Goal: Task Accomplishment & Management: Manage account settings

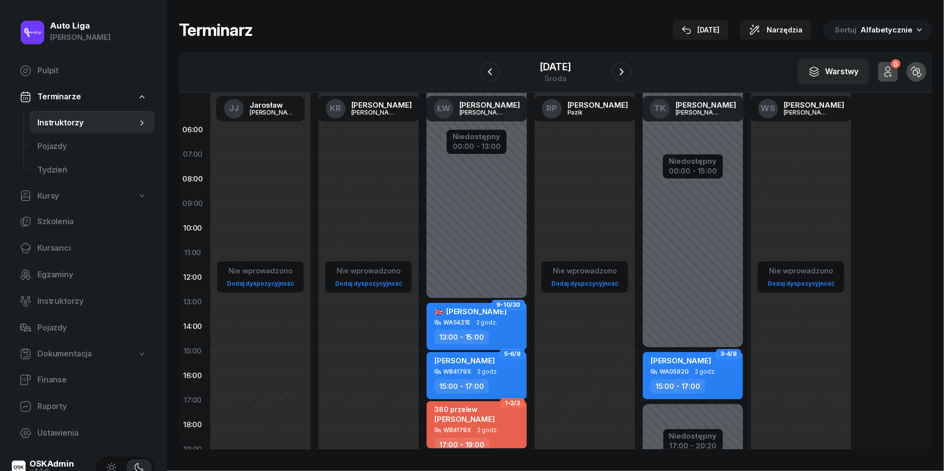
scroll to position [77, 0]
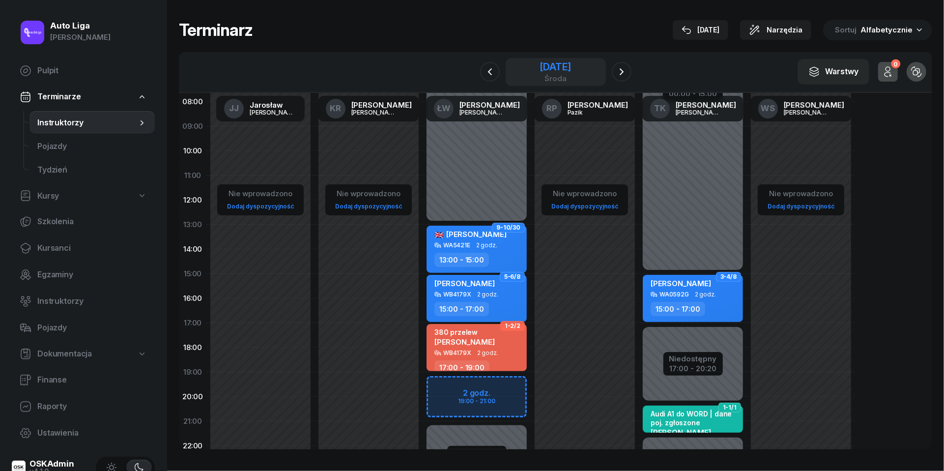
click at [554, 78] on div "środa" at bounding box center [555, 78] width 31 height 7
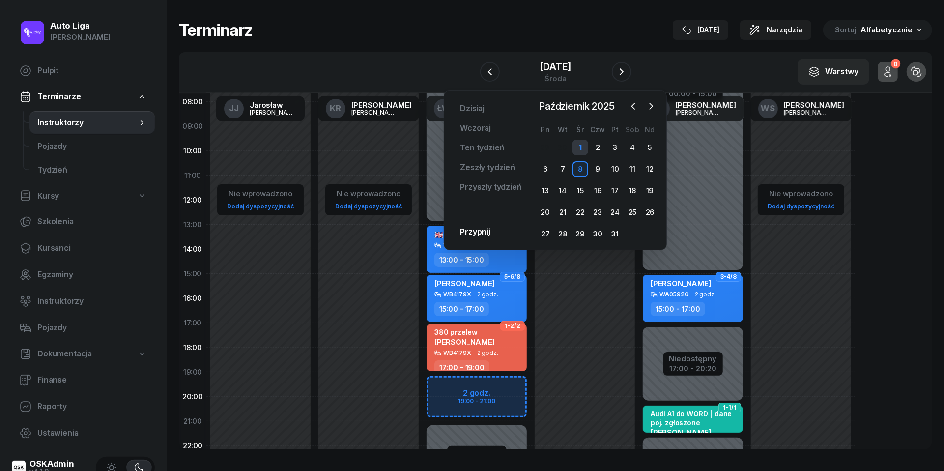
click at [581, 141] on div "1" at bounding box center [581, 148] width 16 height 16
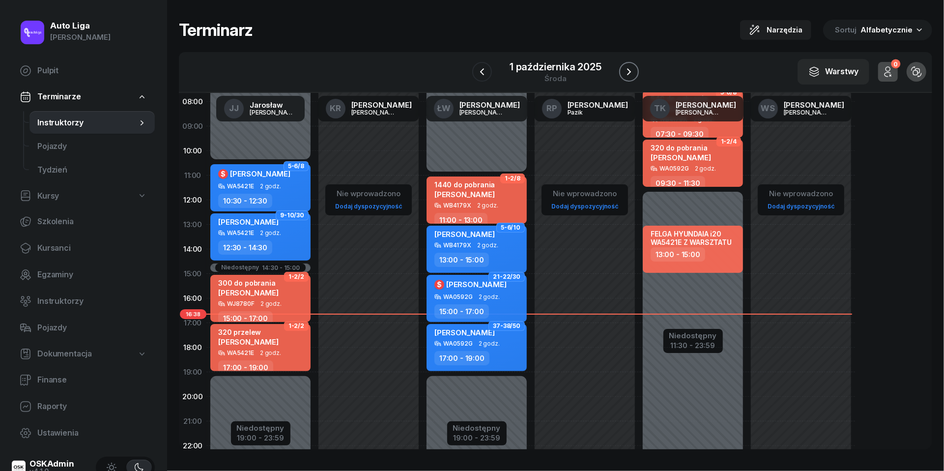
click at [629, 72] on icon "button" at bounding box center [629, 72] width 12 height 12
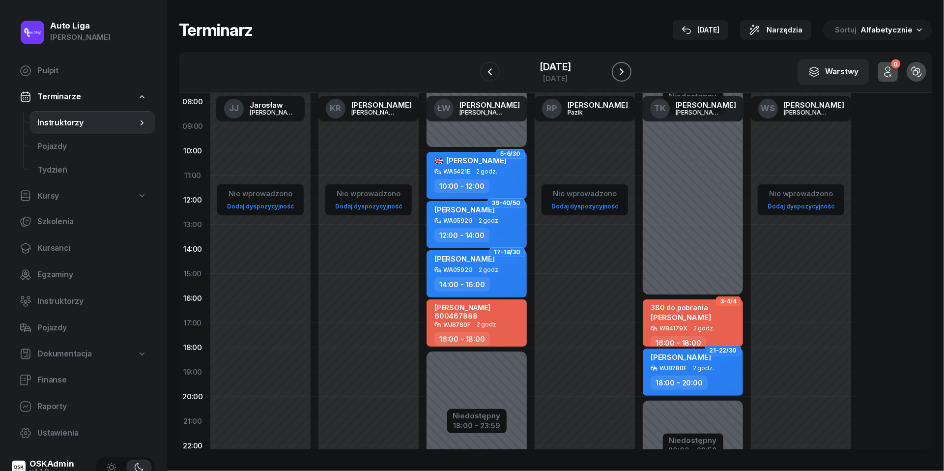
click at [628, 72] on icon "button" at bounding box center [622, 72] width 12 height 12
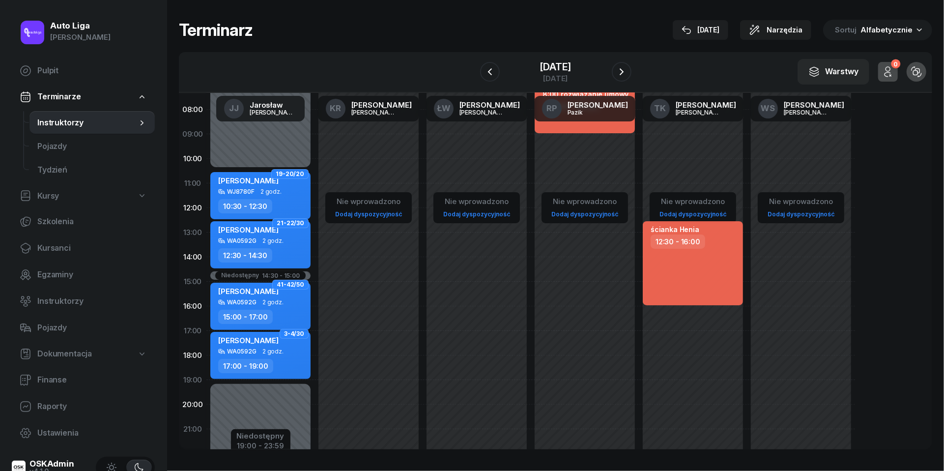
scroll to position [99, 0]
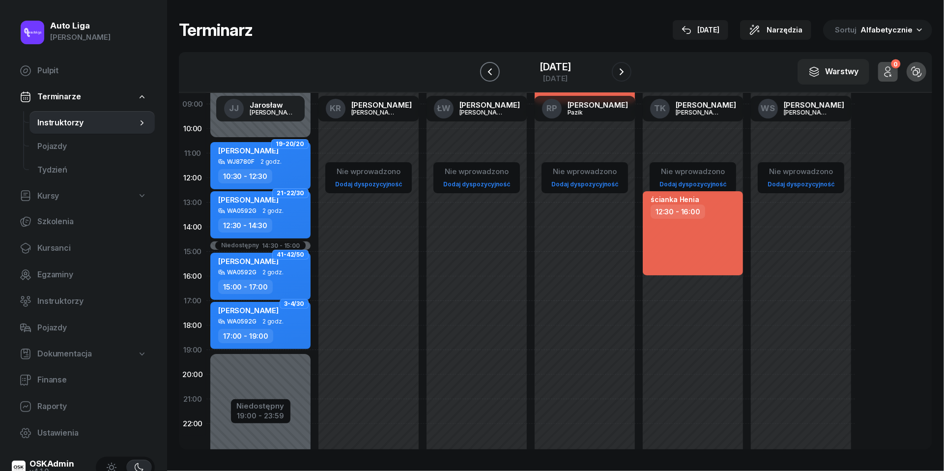
click at [484, 67] on icon "button" at bounding box center [490, 72] width 12 height 12
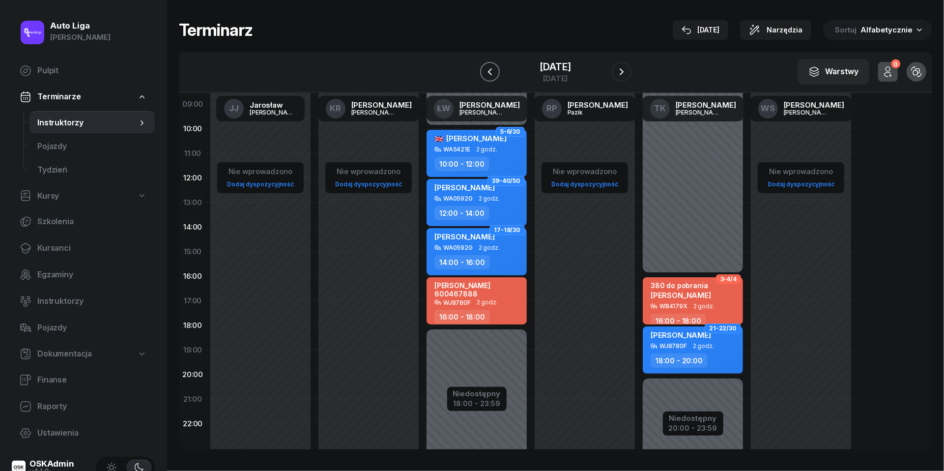
click at [484, 67] on icon "button" at bounding box center [490, 72] width 12 height 12
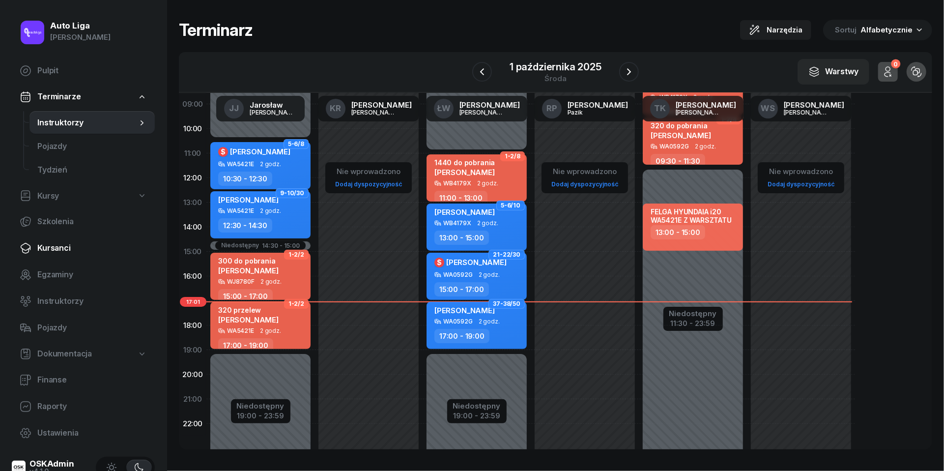
click at [65, 251] on span "Kursanci" at bounding box center [92, 248] width 110 height 13
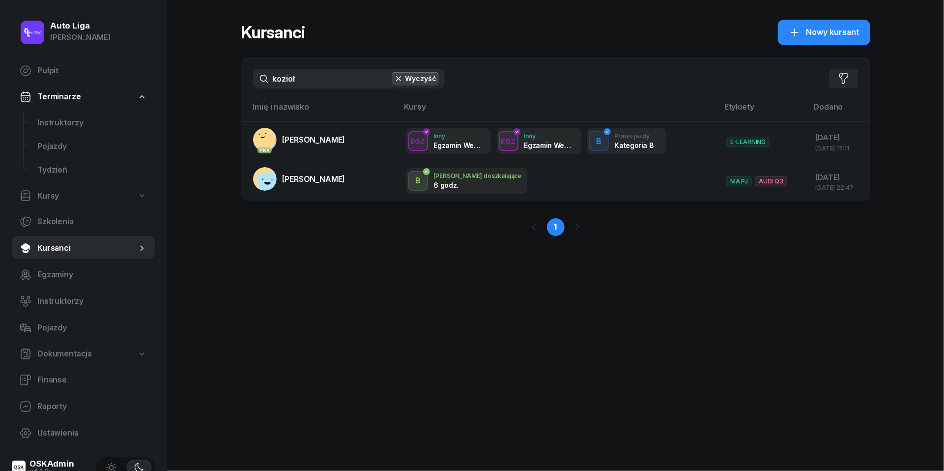
click at [297, 84] on input "kozioł" at bounding box center [349, 79] width 192 height 20
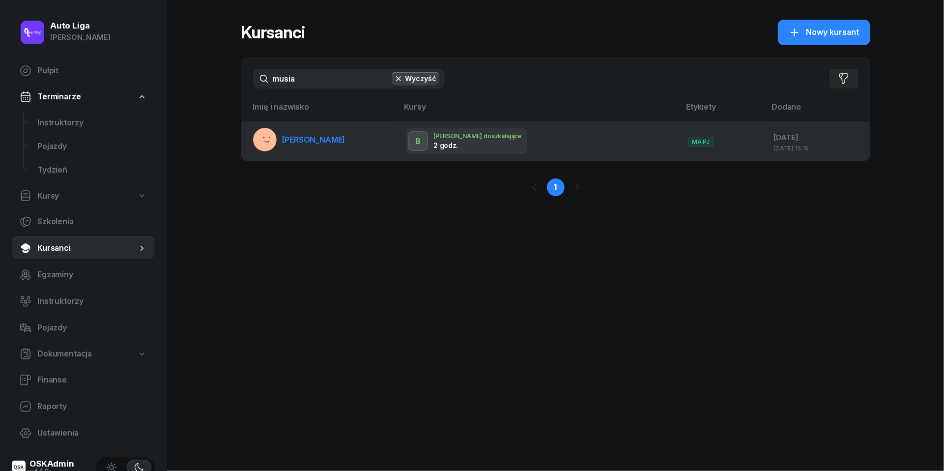
type input "musia"
click at [312, 141] on span "[PERSON_NAME]" at bounding box center [314, 140] width 63 height 10
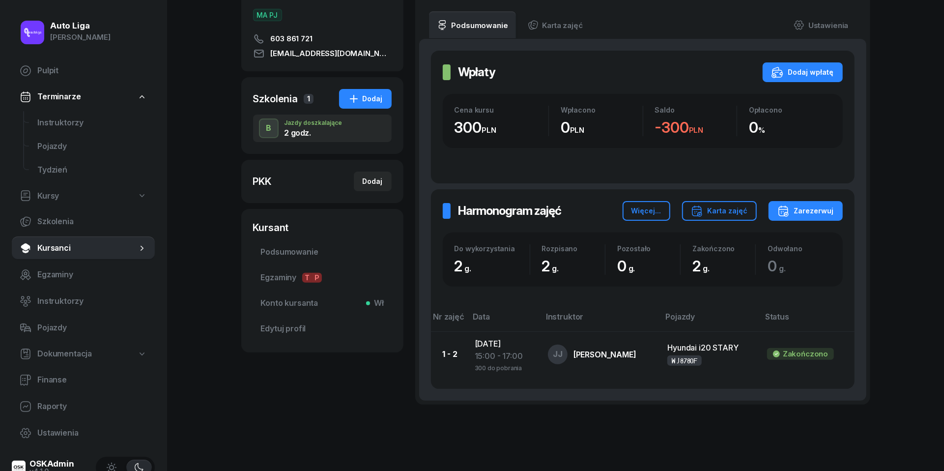
scroll to position [51, 0]
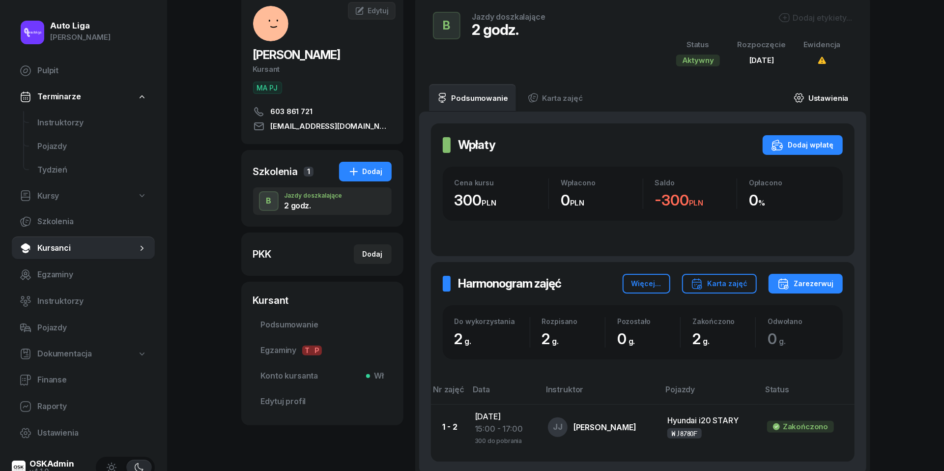
click at [826, 98] on link "Ustawienia" at bounding box center [821, 98] width 70 height 28
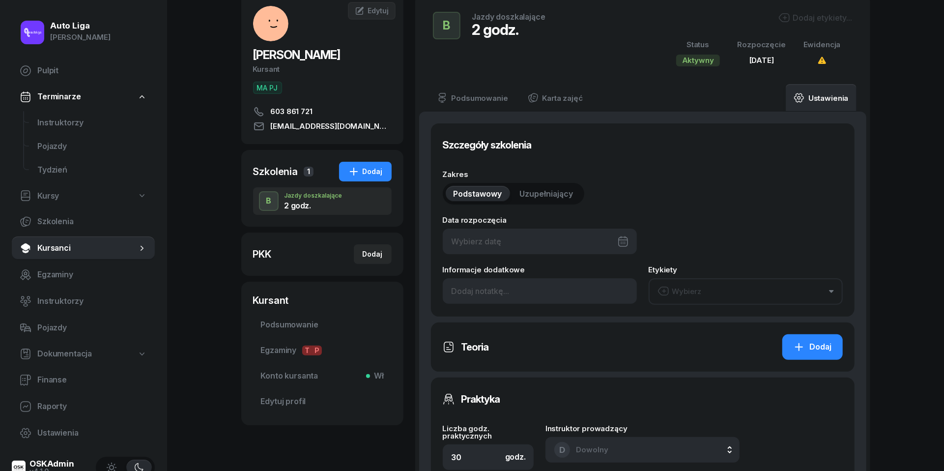
type input "[DATE]"
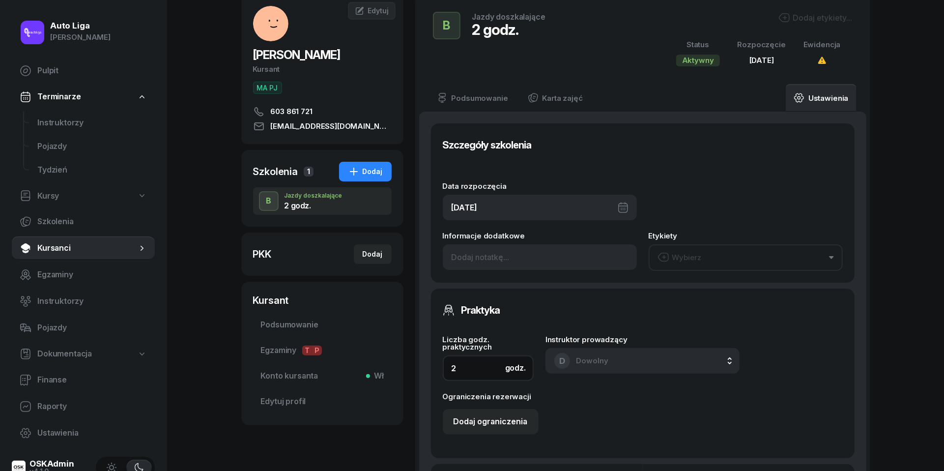
click at [474, 372] on input "2" at bounding box center [488, 368] width 91 height 26
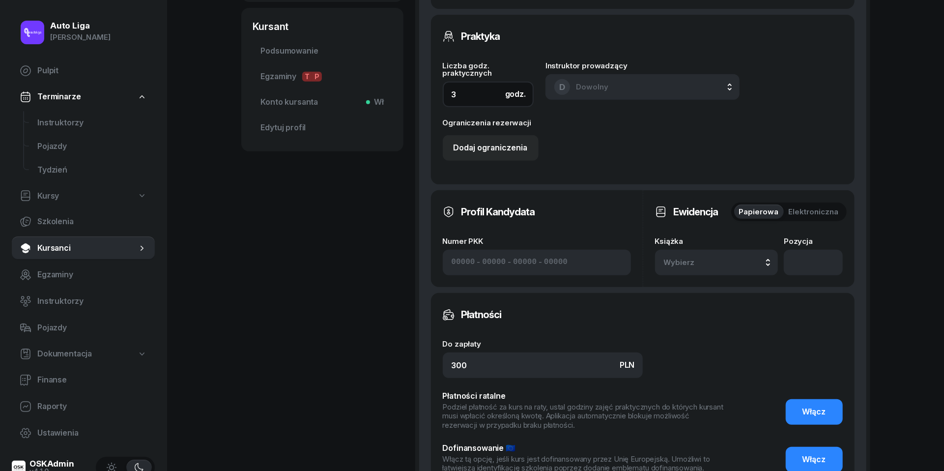
scroll to position [402, 0]
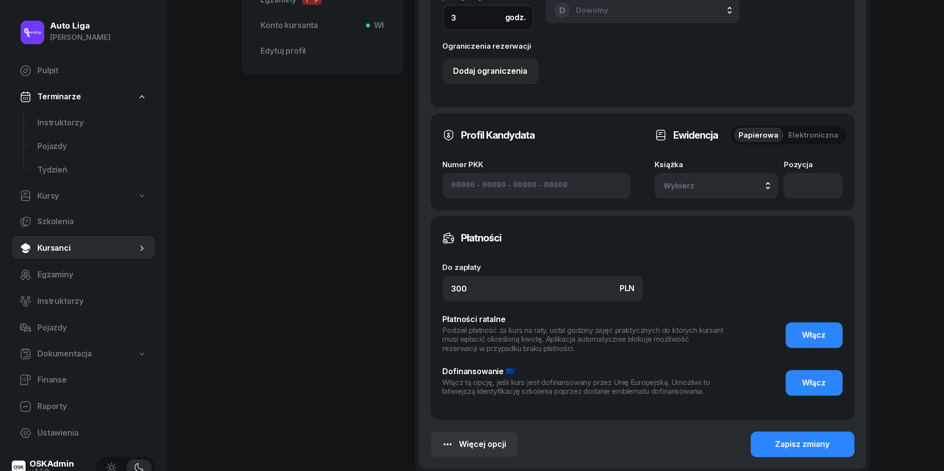
type input "3"
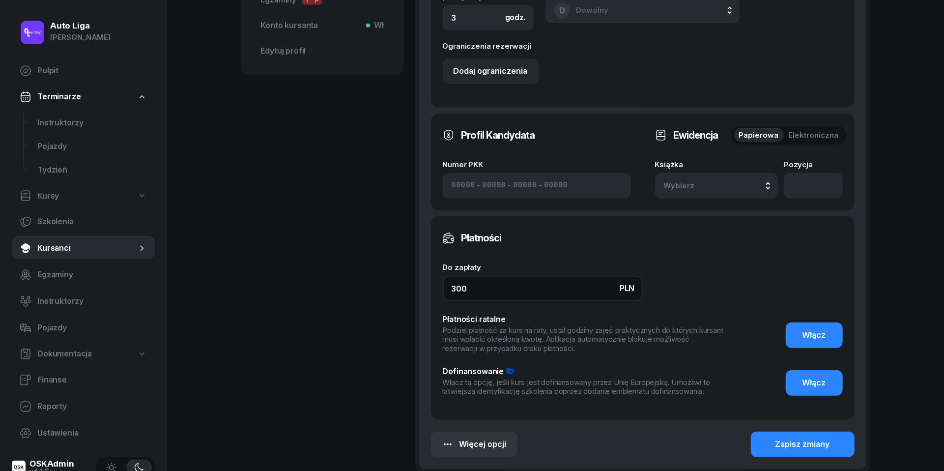
click at [489, 289] on input "300" at bounding box center [543, 289] width 200 height 26
type input "450"
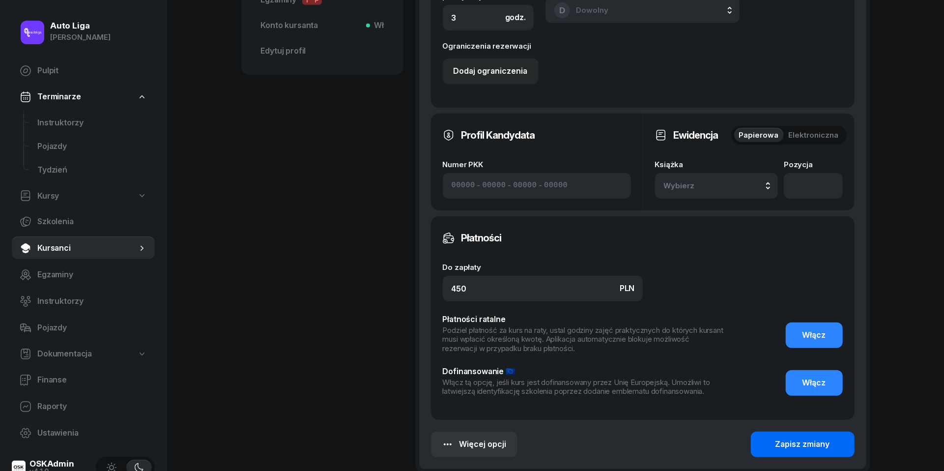
click at [798, 443] on div "Zapisz zmiany" at bounding box center [803, 444] width 55 height 13
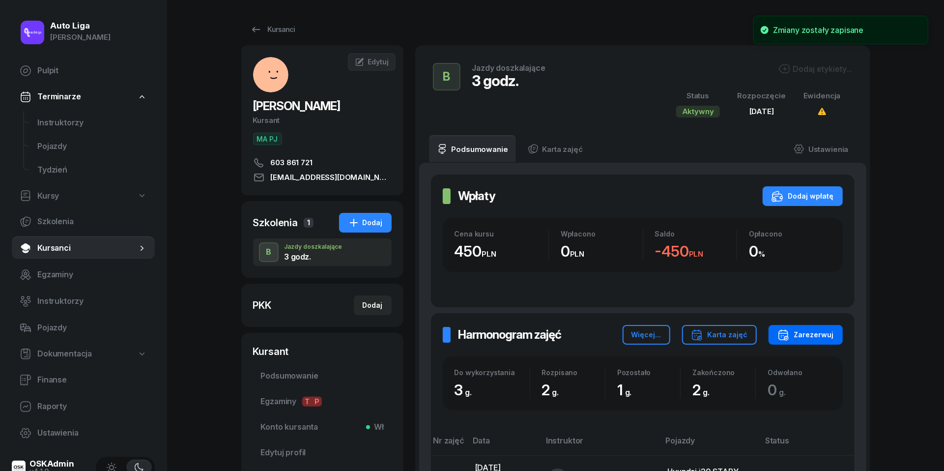
scroll to position [0, 0]
click at [803, 337] on div "Zarezerwuj" at bounding box center [806, 335] width 57 height 12
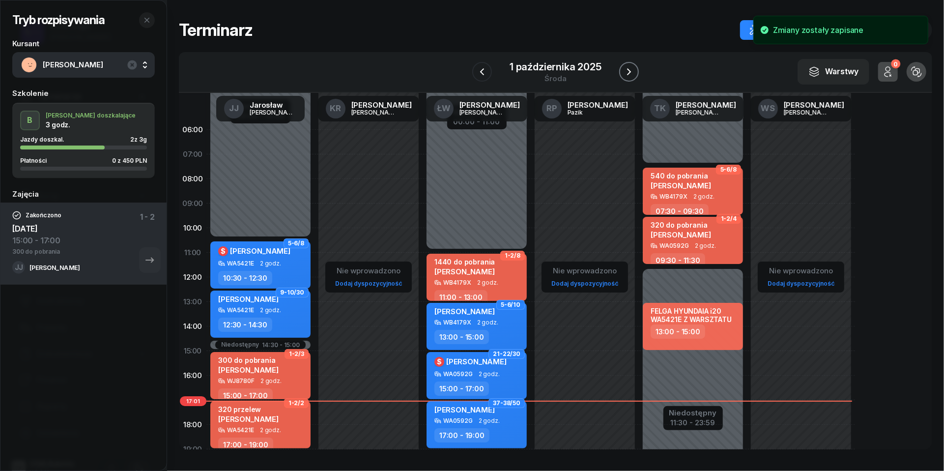
click at [629, 71] on icon "button" at bounding box center [629, 72] width 12 height 12
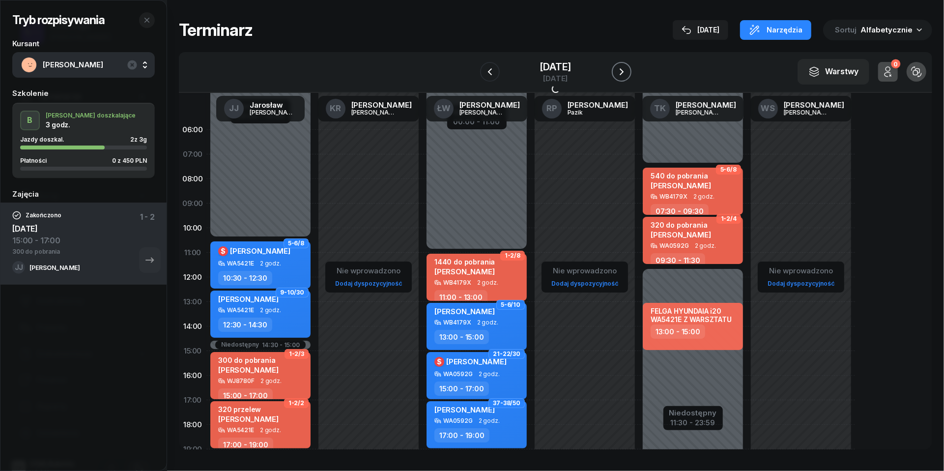
click at [628, 71] on icon "button" at bounding box center [622, 72] width 12 height 12
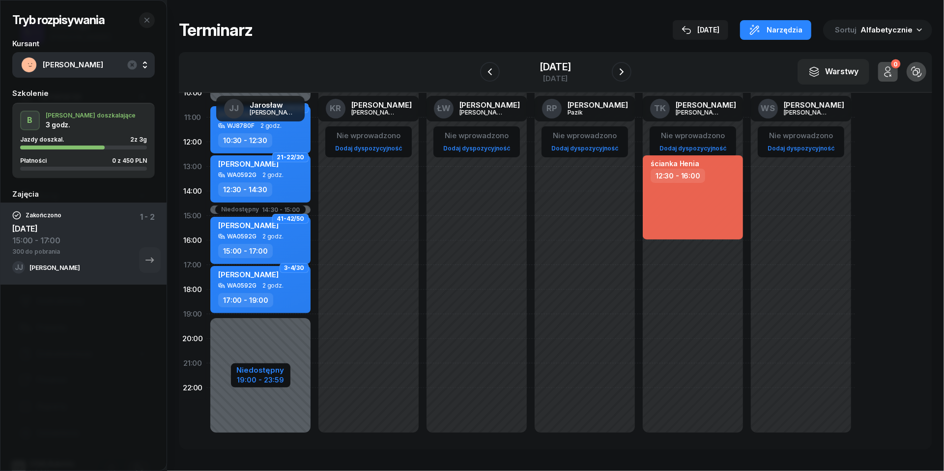
scroll to position [135, 0]
click at [262, 370] on div "Niedostępny" at bounding box center [261, 370] width 48 height 7
select select "10"
select select "30"
select select "14"
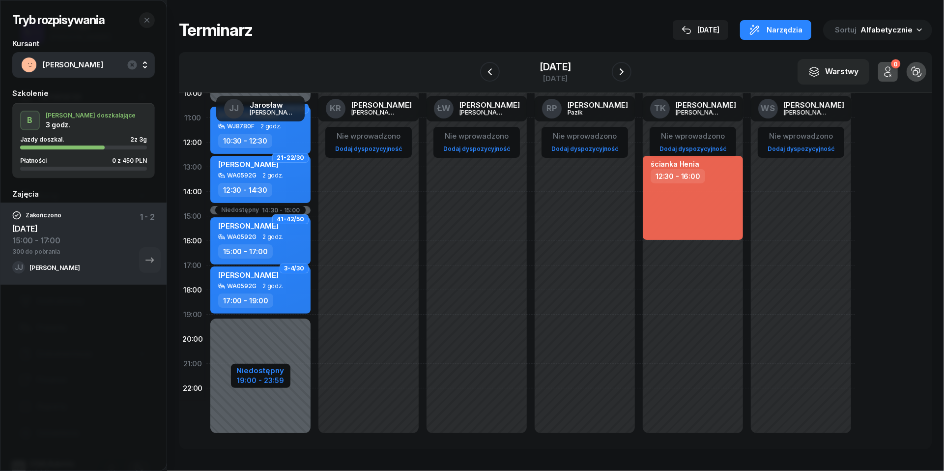
select select "30"
select select "15"
select select "19"
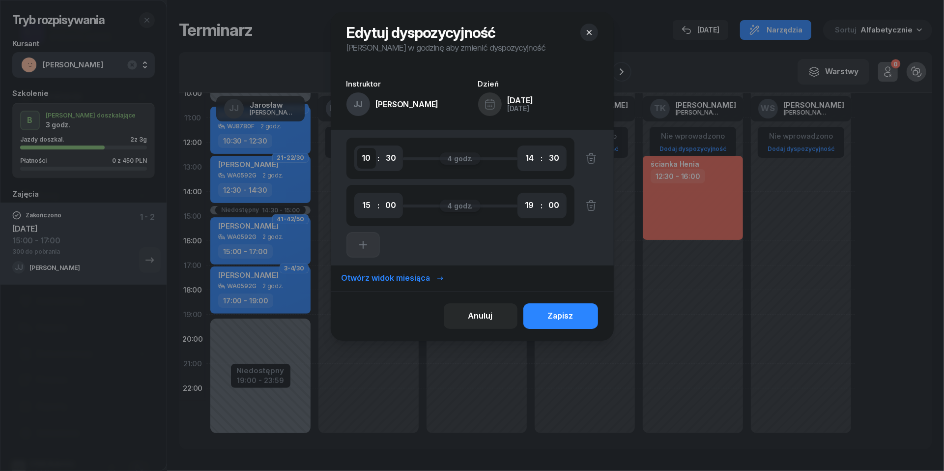
select select "09"
click at [541, 309] on button "Zapisz" at bounding box center [561, 316] width 75 height 26
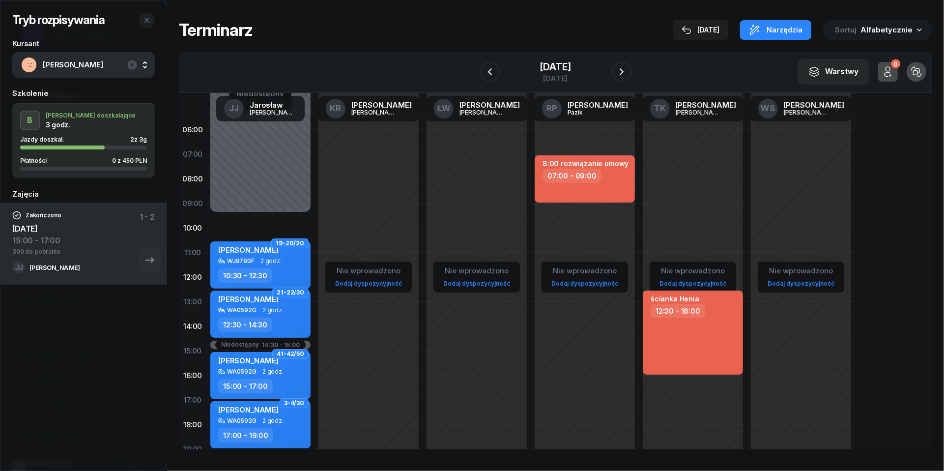
scroll to position [0, 0]
click at [227, 221] on div "19-20/20 [PERSON_NAME] WJ8780F 2 godz. 10:30 - 12:30 21-22/30 [PERSON_NAME] WA0…" at bounding box center [260, 350] width 108 height 467
select select "09"
select select "10"
select select "30"
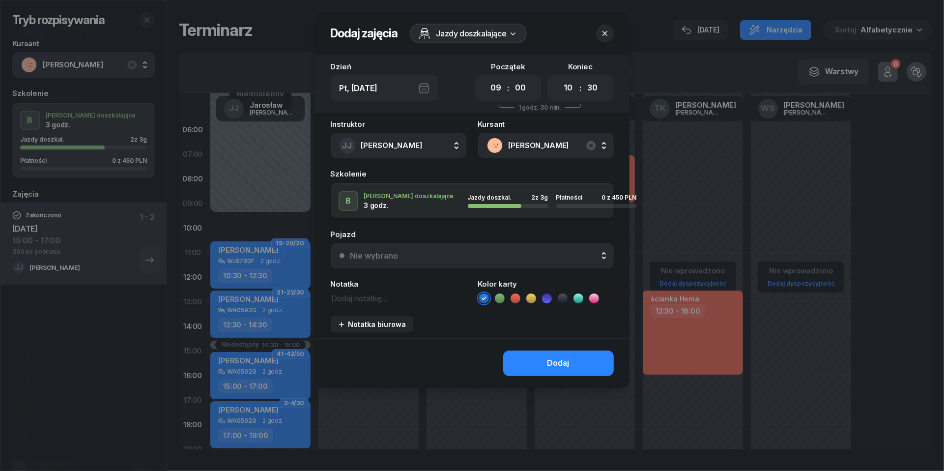
click at [608, 36] on icon "button" at bounding box center [605, 34] width 10 height 10
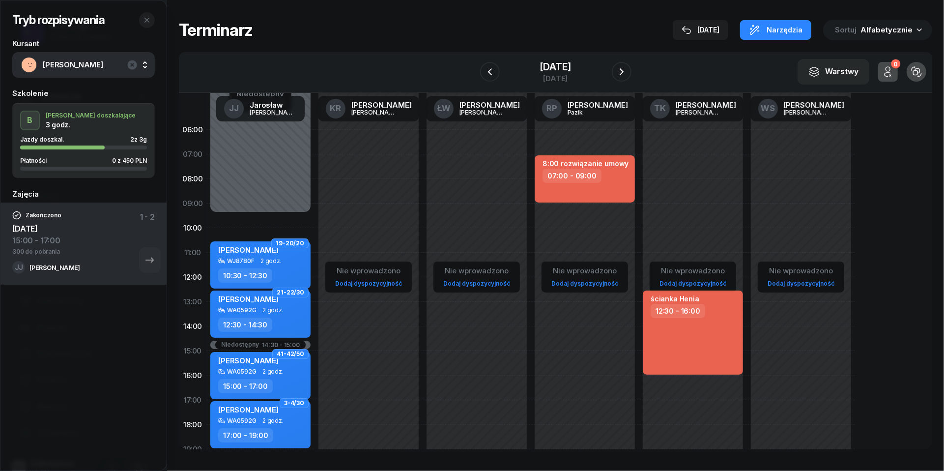
click at [223, 216] on div "19-20/20 [PERSON_NAME] WJ8780F 2 godz. 10:30 - 12:30 21-22/30 [PERSON_NAME] WA0…" at bounding box center [260, 350] width 108 height 467
select select "09"
select select "10"
select select "30"
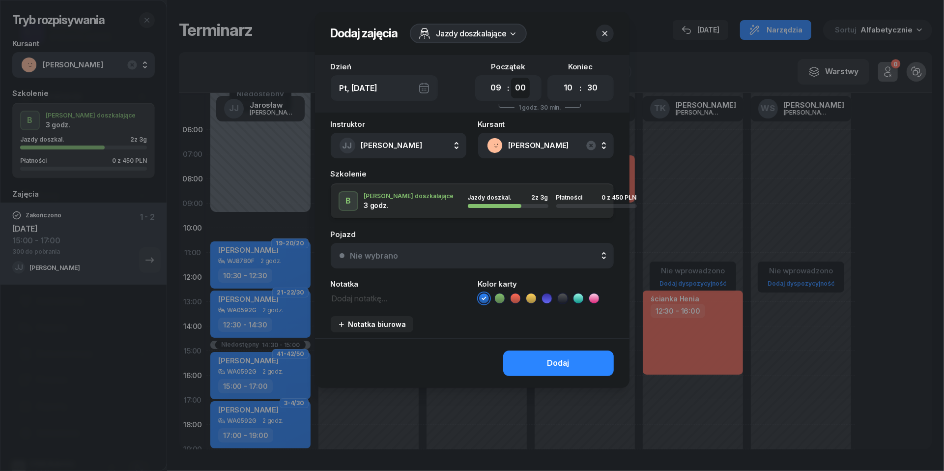
select select "30"
click at [448, 249] on button "Nie wybrano" at bounding box center [472, 256] width 283 height 26
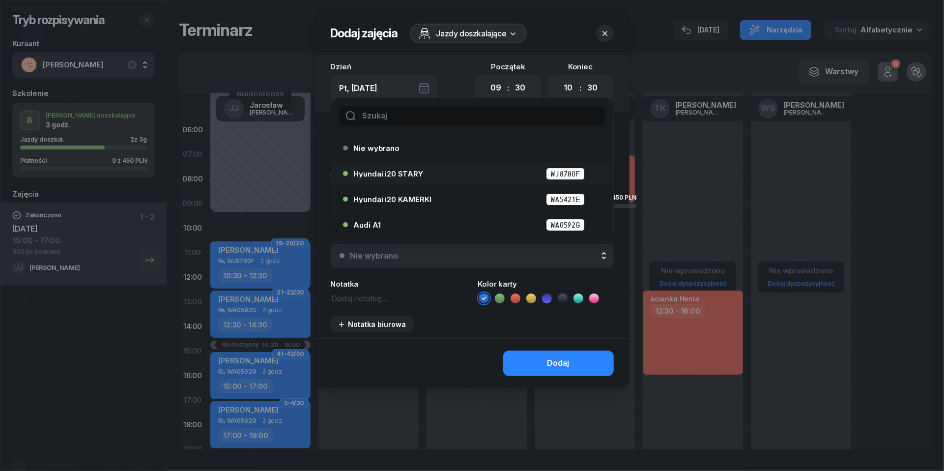
click at [429, 174] on div "Hyundai i20 STARY WJ8780F" at bounding box center [475, 174] width 242 height 12
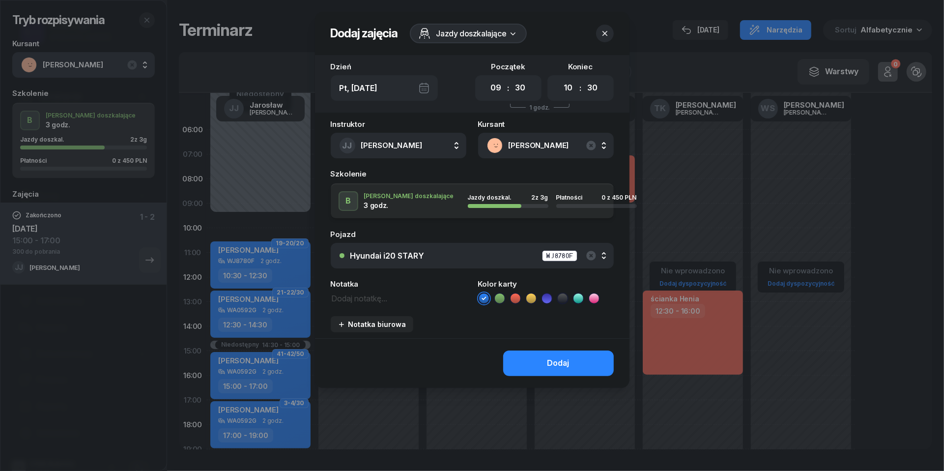
click at [381, 297] on textarea at bounding box center [399, 297] width 136 height 12
type textarea "150 do pobrania"
click at [517, 297] on icon at bounding box center [515, 297] width 4 height 3
click at [571, 360] on button "Dodaj" at bounding box center [558, 363] width 111 height 26
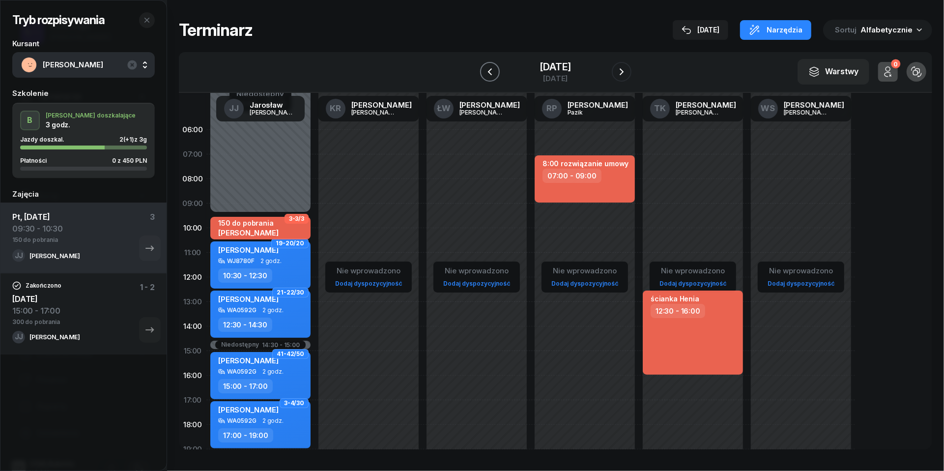
click at [486, 71] on icon "button" at bounding box center [490, 72] width 12 height 12
